Goal: Find specific page/section: Find specific page/section

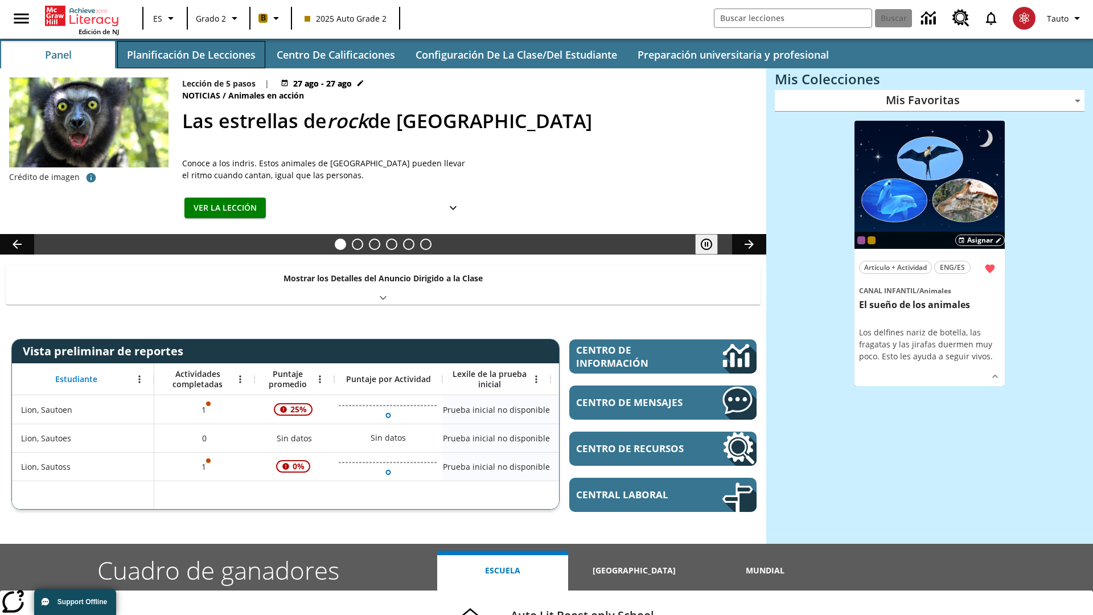
click at [191, 55] on button "Planificación de lecciones" at bounding box center [191, 54] width 148 height 27
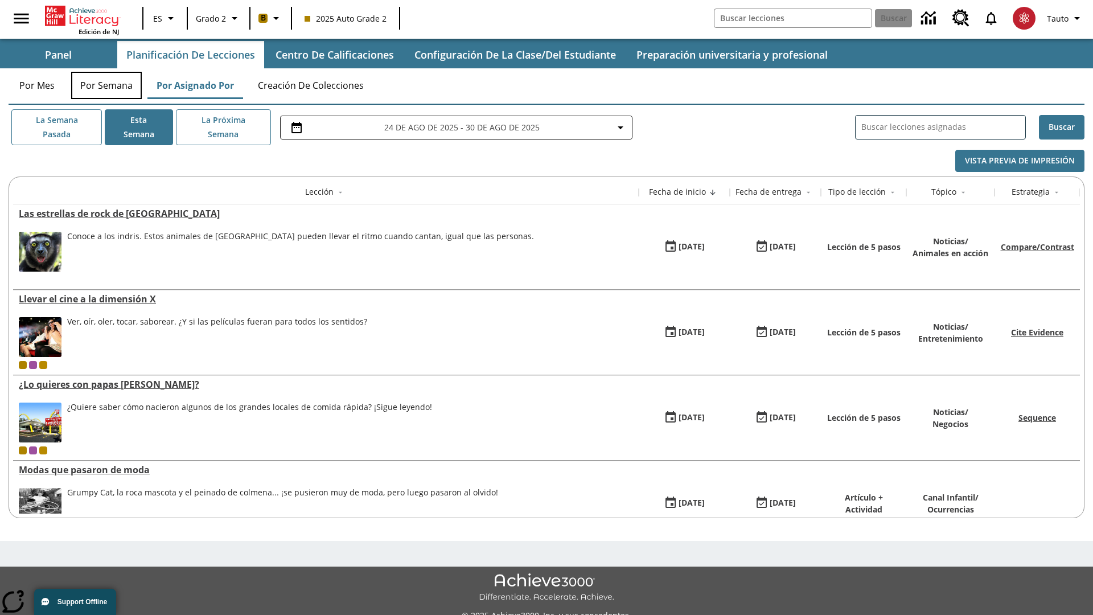
click at [106, 85] on button "Por semana" at bounding box center [106, 85] width 71 height 27
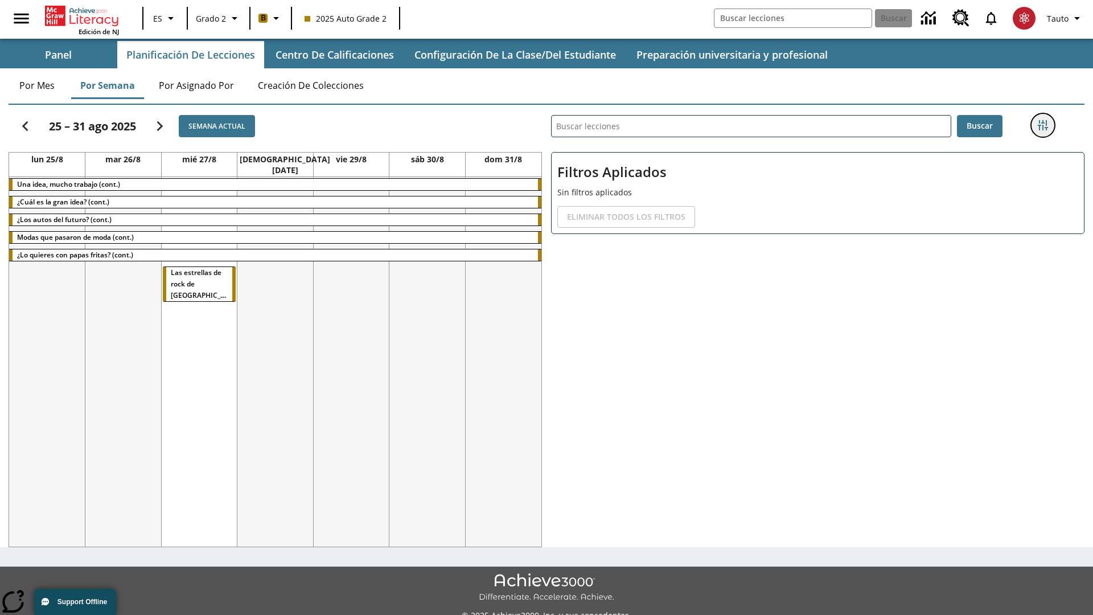
click at [1042, 125] on icon "Menú lateral de filtros" at bounding box center [1043, 125] width 10 height 10
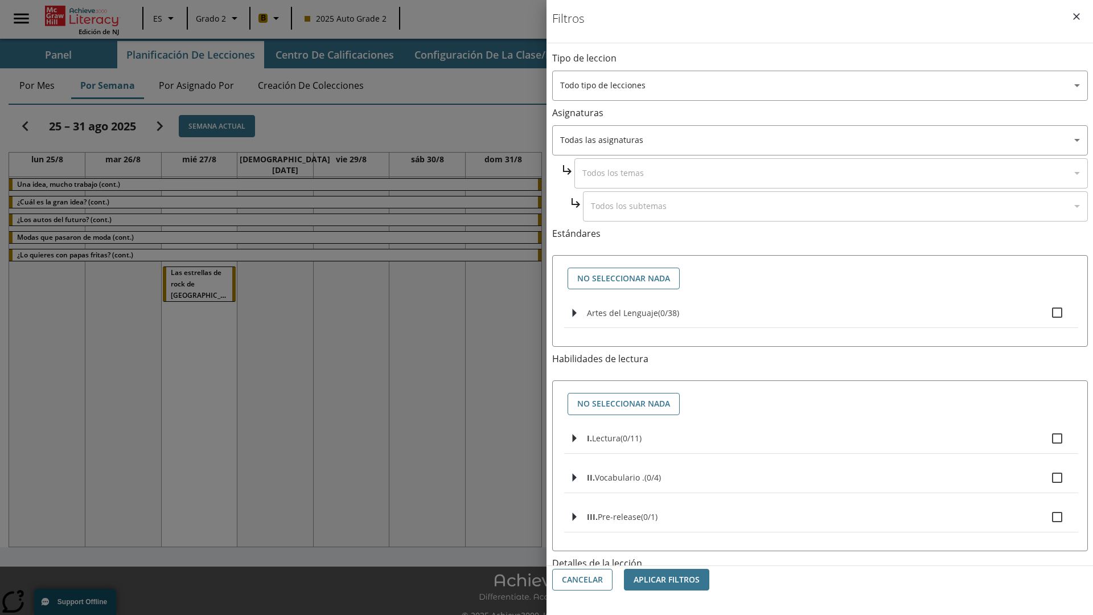
click at [820, 514] on body "Saltar al contenido principal Edición de NJ ES Grado 2 B 2025 Auto Grade 2 Busc…" at bounding box center [546, 320] width 1093 height 640
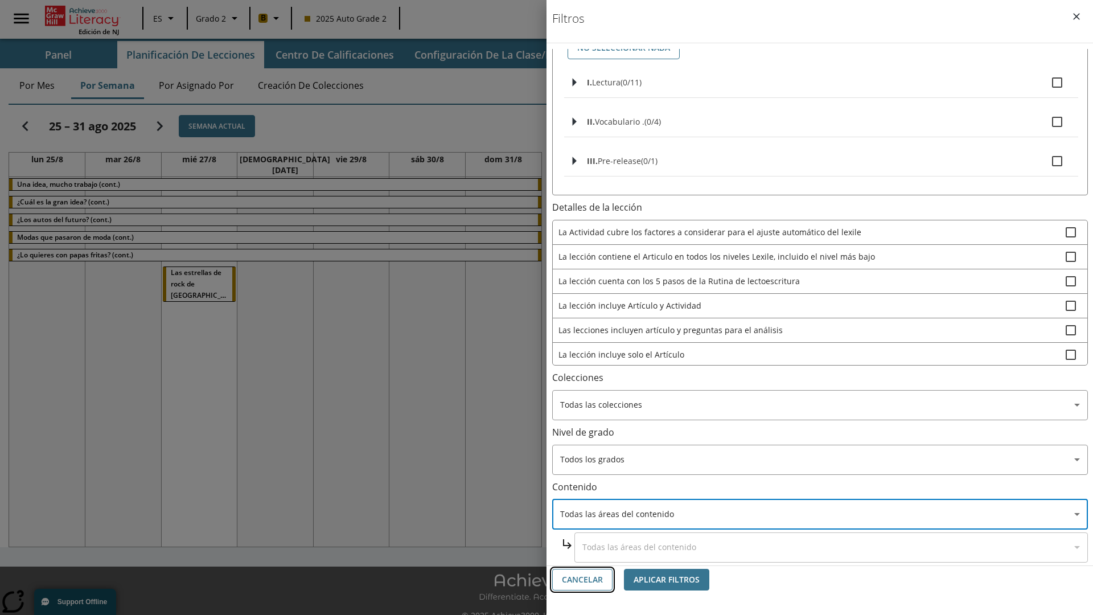
click at [582, 579] on button "Cancelar" at bounding box center [582, 580] width 60 height 22
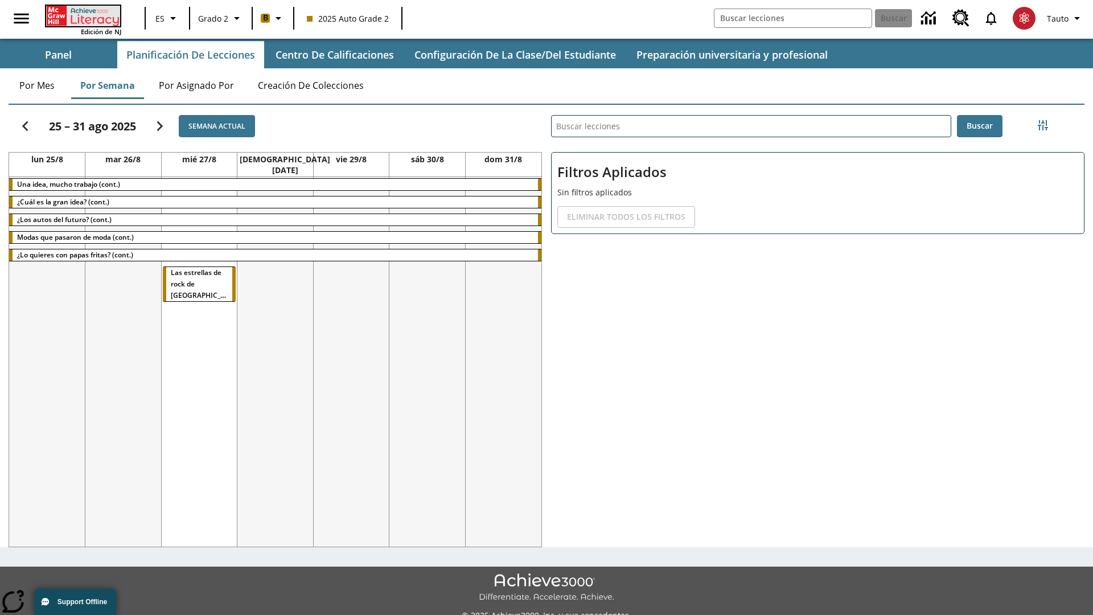
click at [82, 15] on icon "Portada" at bounding box center [84, 16] width 76 height 20
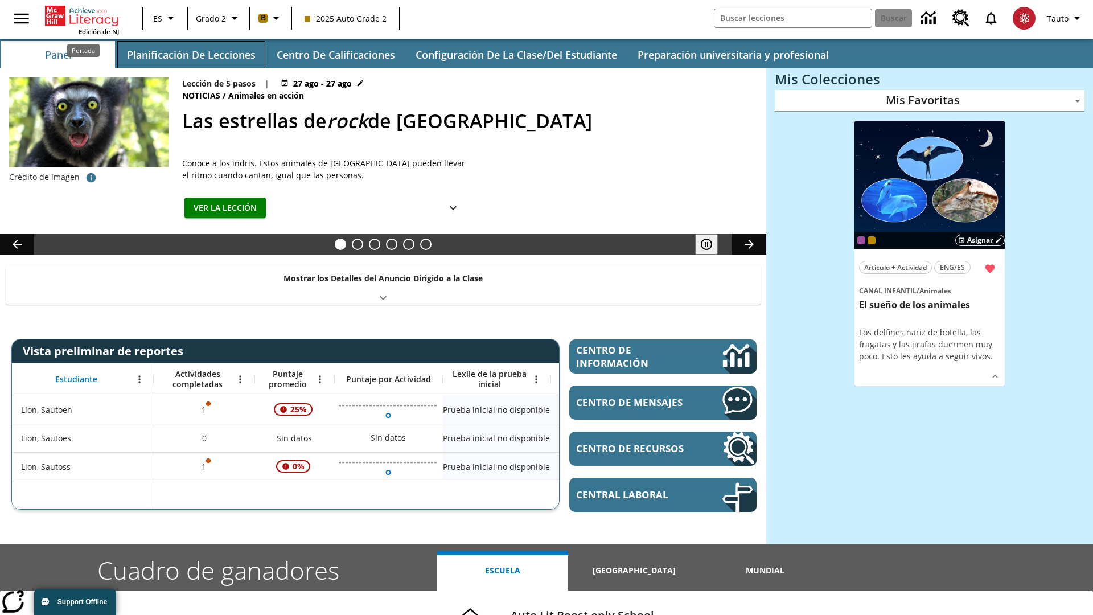
click at [191, 55] on button "Planificación de lecciones" at bounding box center [191, 54] width 148 height 27
